Goal: Find specific page/section: Find specific page/section

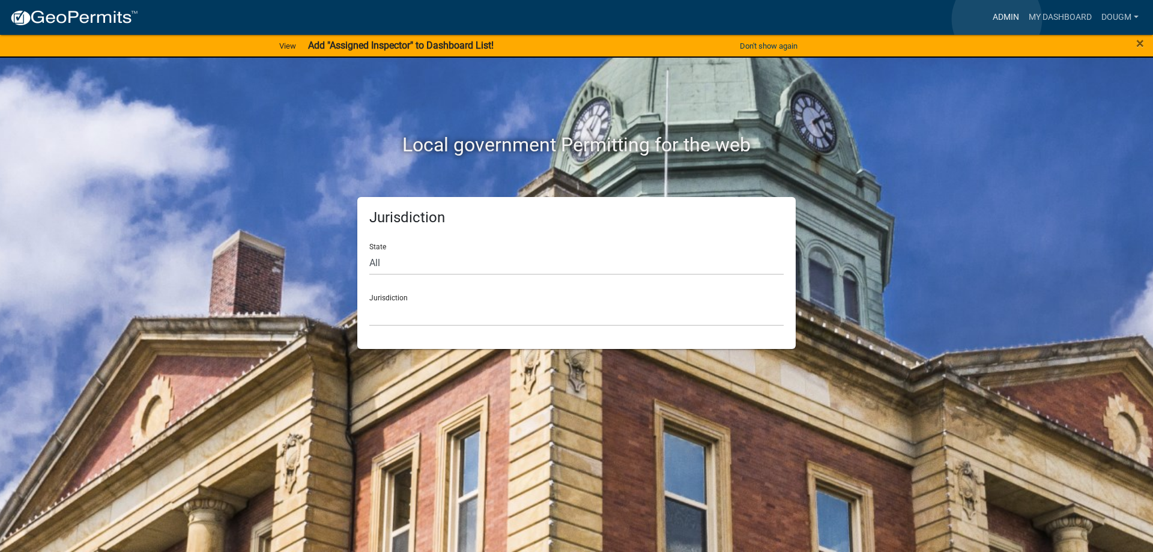
click at [997, 19] on link "Admin" at bounding box center [1006, 17] width 36 height 23
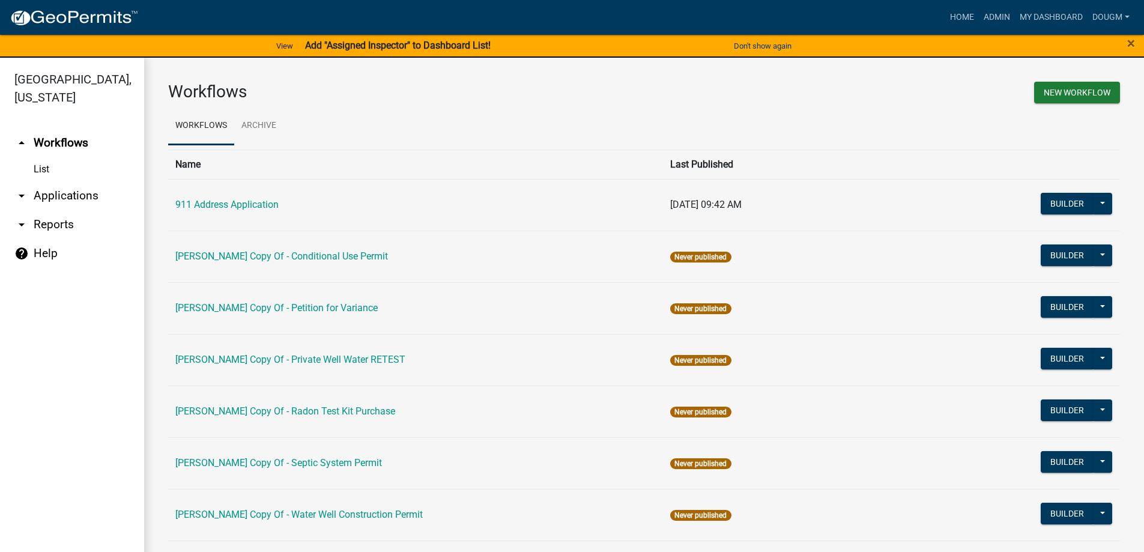
click at [86, 181] on link "arrow_drop_down Applications" at bounding box center [72, 195] width 144 height 29
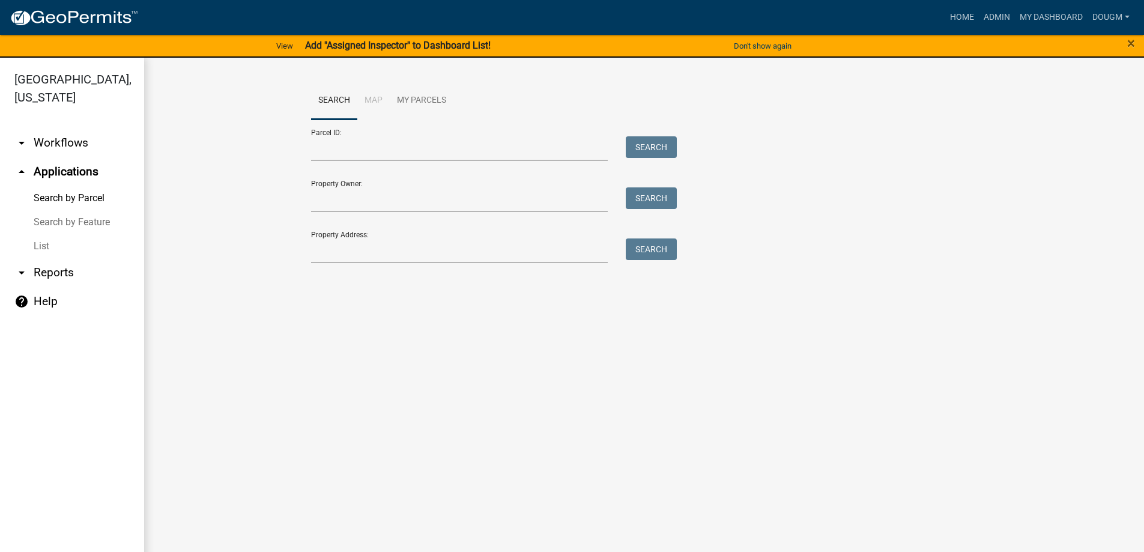
click at [44, 234] on link "List" at bounding box center [72, 246] width 144 height 24
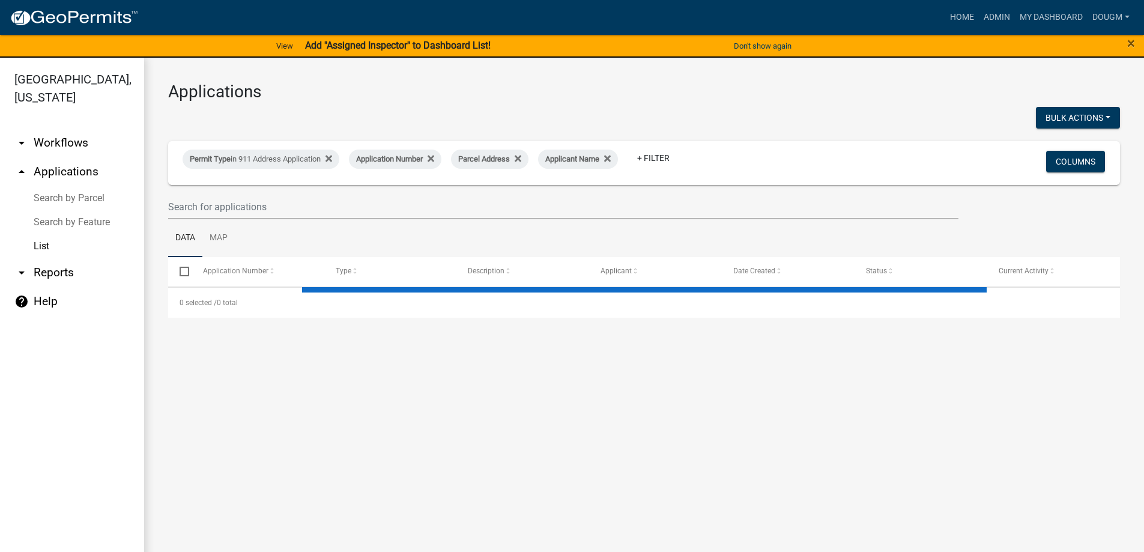
select select "3: 100"
